Goal: Transaction & Acquisition: Purchase product/service

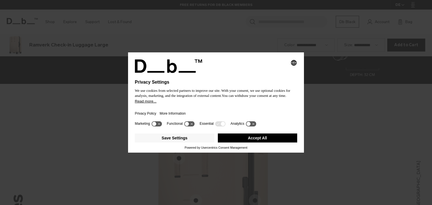
scroll to position [614, 0]
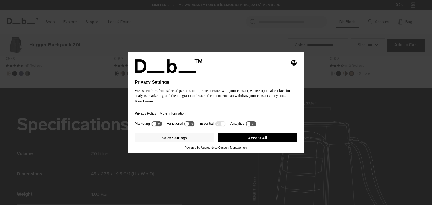
scroll to position [614, 0]
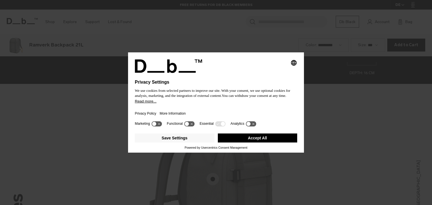
scroll to position [614, 0]
